Goal: Task Accomplishment & Management: Manage account settings

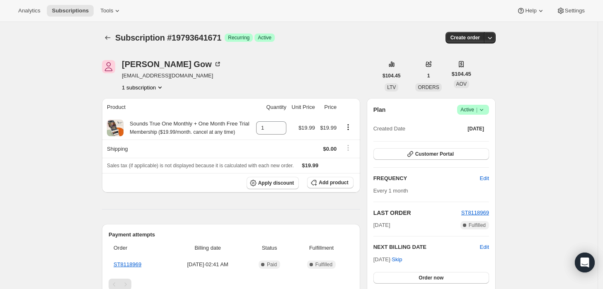
click at [483, 109] on icon at bounding box center [481, 110] width 3 height 2
click at [481, 143] on span "Cancel subscription" at bounding box center [476, 140] width 47 height 6
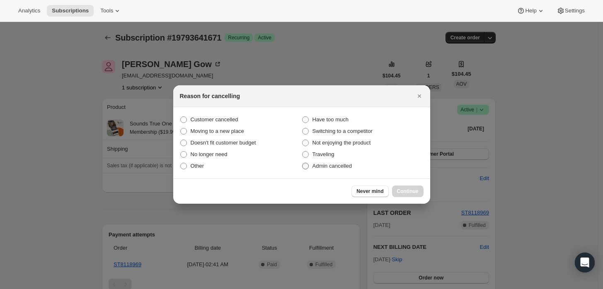
click at [333, 166] on span "Admin cancelled" at bounding box center [332, 166] width 39 height 6
click at [303, 163] on input "Admin cancelled" at bounding box center [302, 163] width 0 height 0
radio input "true"
click at [409, 187] on button "Continue" at bounding box center [408, 192] width 32 height 12
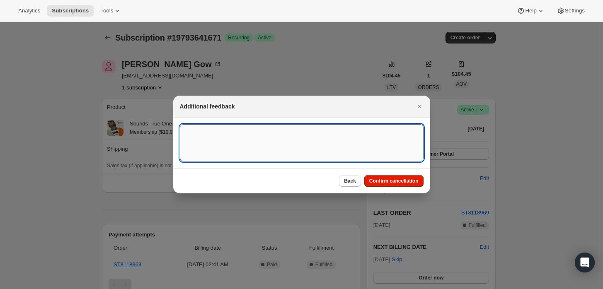
click at [308, 143] on textarea ":rbj:" at bounding box center [302, 142] width 244 height 37
type textarea "Customer requested cancellation."
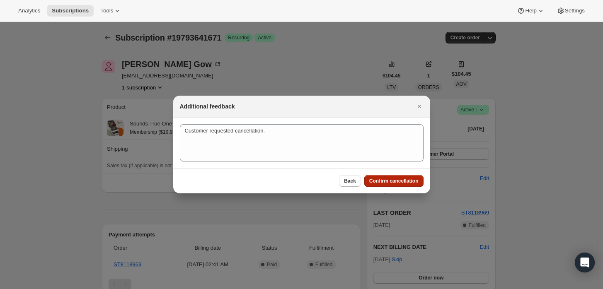
click at [391, 182] on span "Confirm cancellation" at bounding box center [393, 181] width 49 height 7
